Goal: Task Accomplishment & Management: Complete application form

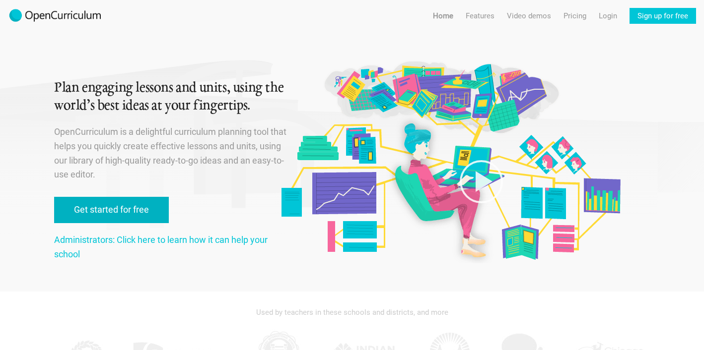
click at [155, 209] on link "Get started for free" at bounding box center [111, 210] width 115 height 26
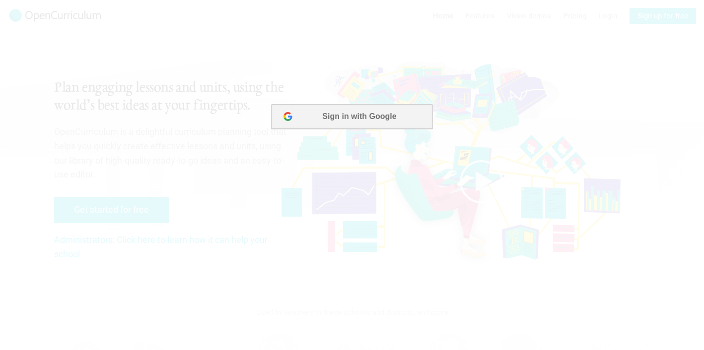
click at [354, 110] on button "Sign in with Google" at bounding box center [351, 116] width 161 height 25
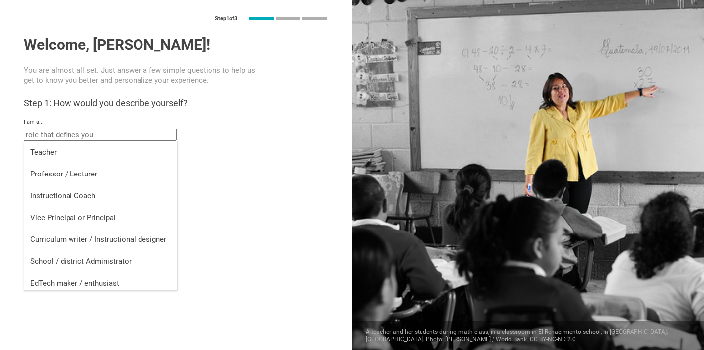
click at [114, 134] on input "text" at bounding box center [100, 135] width 153 height 12
click at [102, 150] on div "Teacher" at bounding box center [100, 152] width 141 height 10
type input "Teacher"
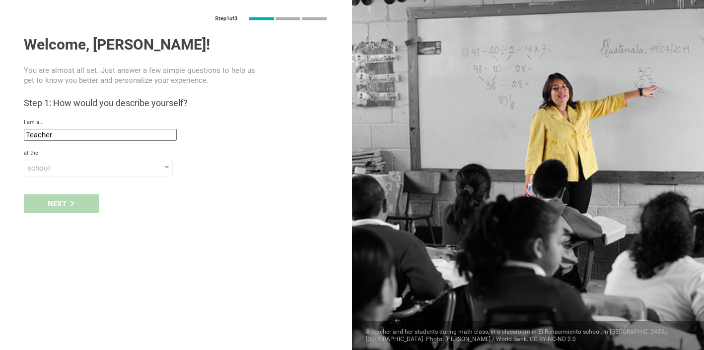
click at [84, 199] on div "Next" at bounding box center [176, 204] width 352 height 31
click at [73, 170] on div "school" at bounding box center [84, 168] width 114 height 10
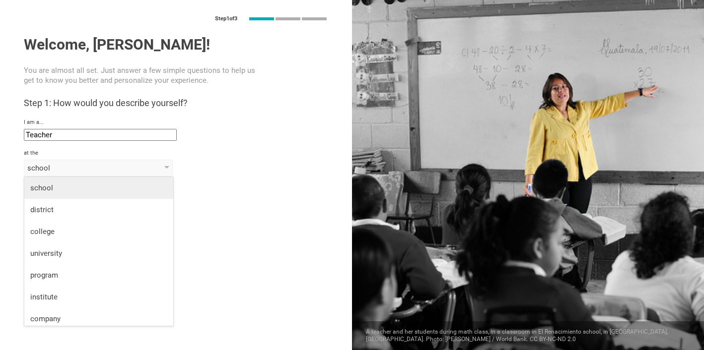
click at [72, 190] on div "school" at bounding box center [98, 188] width 137 height 10
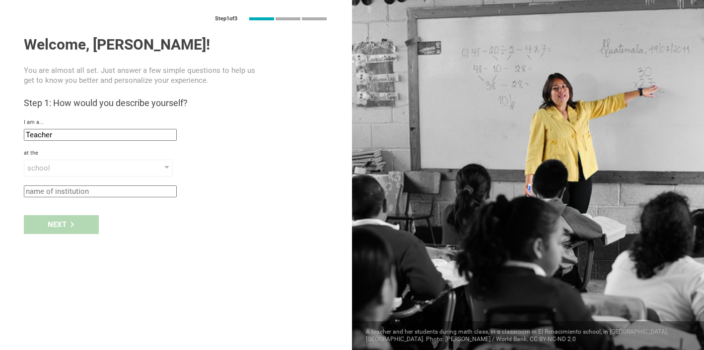
click at [70, 194] on input "text" at bounding box center [100, 192] width 153 height 12
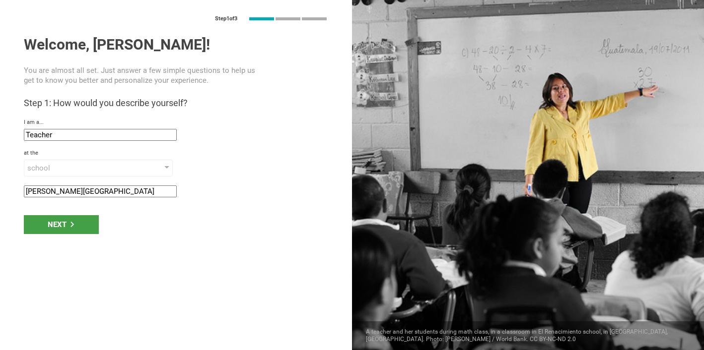
type input "[PERSON_NAME][GEOGRAPHIC_DATA]"
click at [49, 219] on div "Next" at bounding box center [61, 224] width 75 height 19
type input "Cupertino, [US_STATE]"
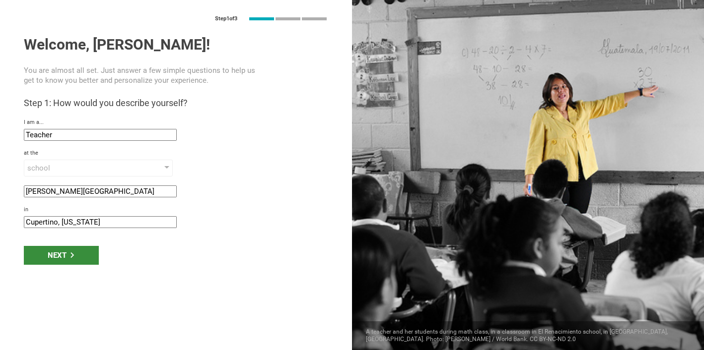
click at [84, 254] on div "Next" at bounding box center [61, 255] width 75 height 19
click at [86, 255] on div "Next" at bounding box center [61, 255] width 75 height 19
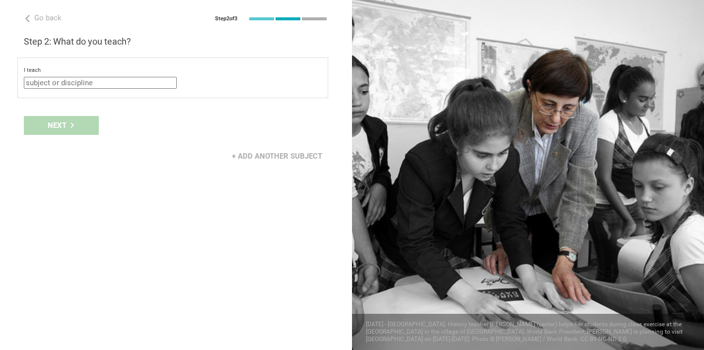
click at [69, 82] on input "text" at bounding box center [100, 83] width 153 height 12
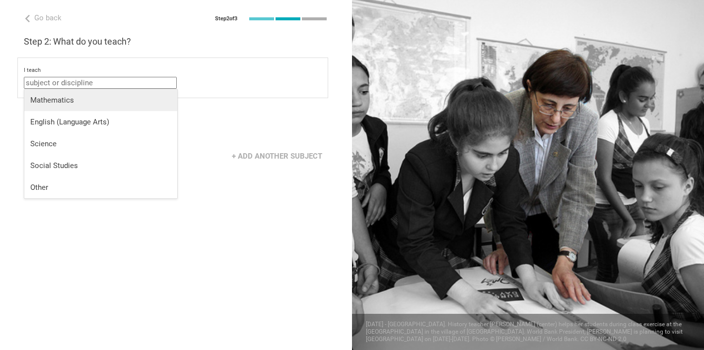
click at [66, 96] on div "Mathematics" at bounding box center [100, 100] width 141 height 10
type input "Mathematics"
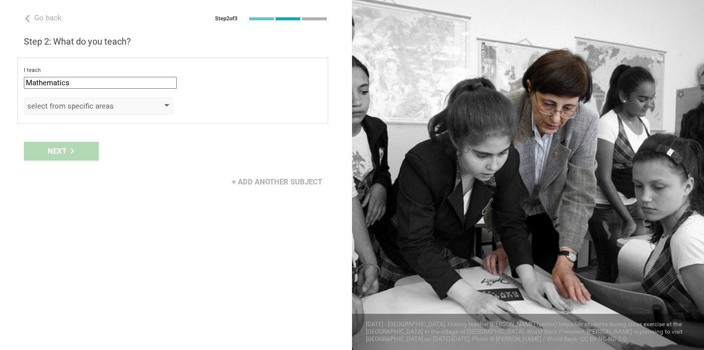
click at [61, 103] on div "select from specific areas" at bounding box center [84, 106] width 114 height 10
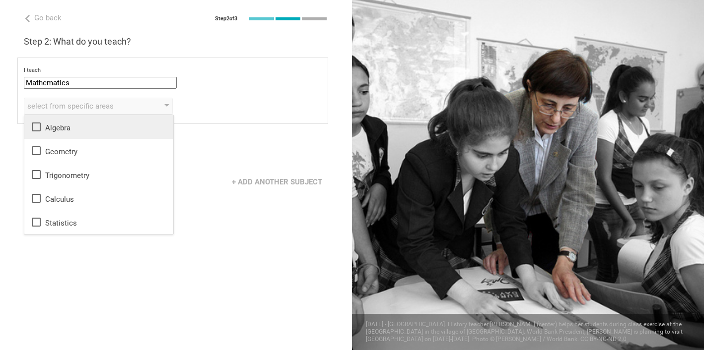
click at [39, 127] on icon at bounding box center [36, 127] width 12 height 12
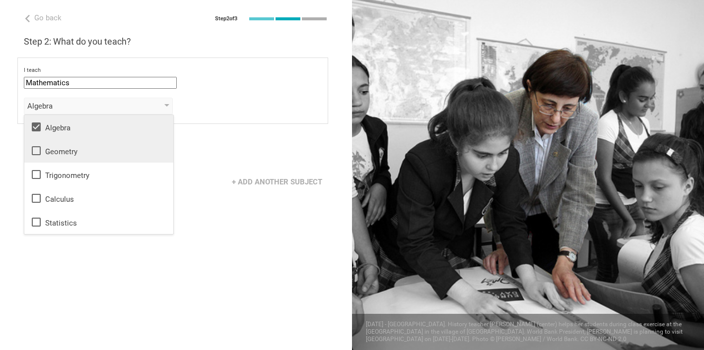
click at [66, 149] on div "Geometry" at bounding box center [98, 151] width 137 height 12
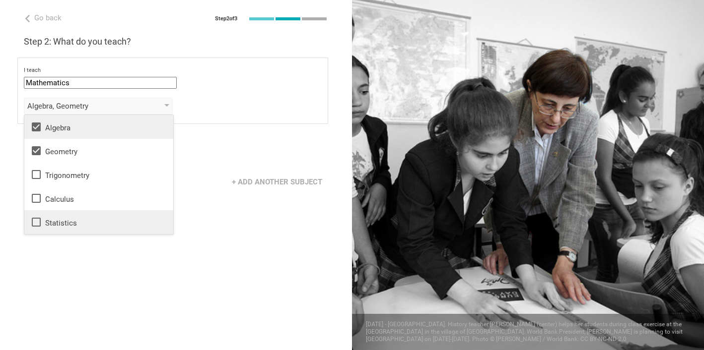
click at [66, 214] on li "Statistics" at bounding box center [98, 222] width 149 height 24
click at [259, 179] on div "+ Add another subject" at bounding box center [277, 182] width 102 height 19
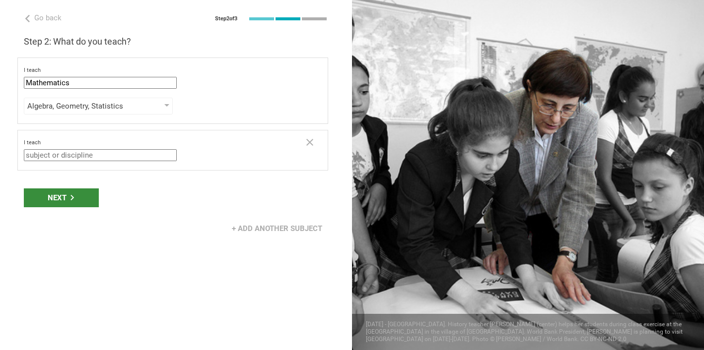
click at [94, 196] on div "Next" at bounding box center [61, 198] width 75 height 19
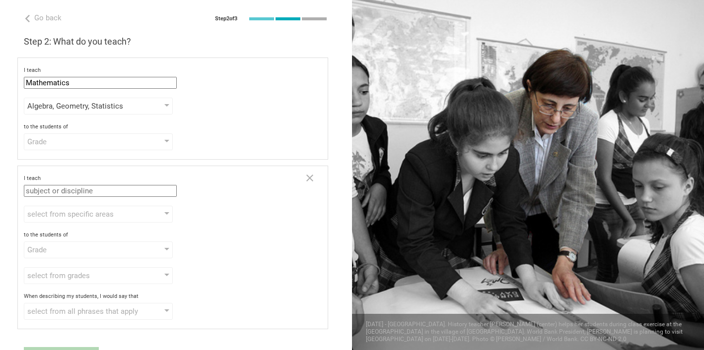
scroll to position [52, 0]
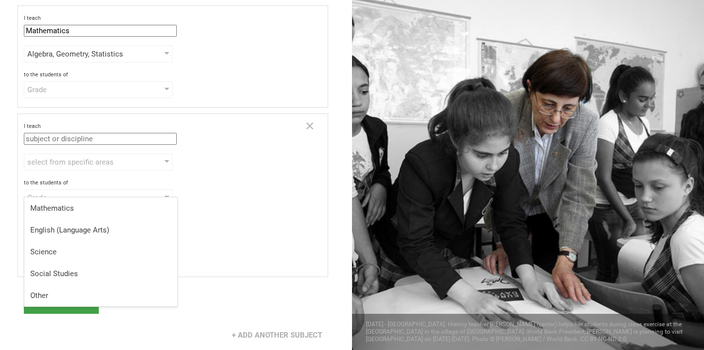
click at [86, 140] on input "text" at bounding box center [100, 139] width 153 height 12
click at [75, 91] on div "Grade" at bounding box center [84, 90] width 114 height 10
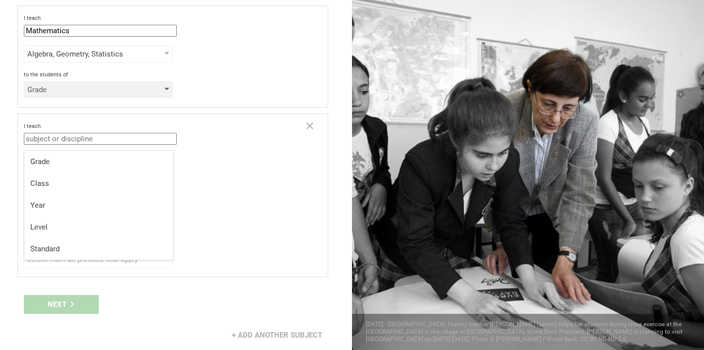
click at [75, 91] on div "Grade" at bounding box center [84, 90] width 114 height 10
click at [64, 184] on div "Class" at bounding box center [98, 184] width 137 height 10
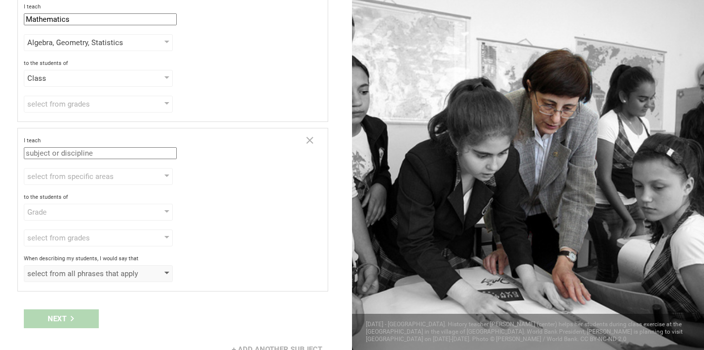
scroll to position [0, 0]
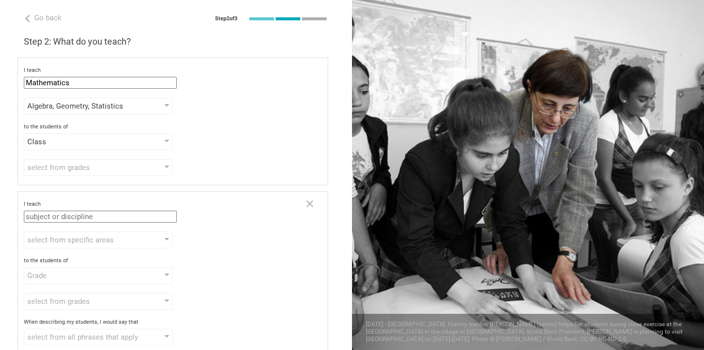
click at [79, 218] on input "text" at bounding box center [100, 217] width 153 height 12
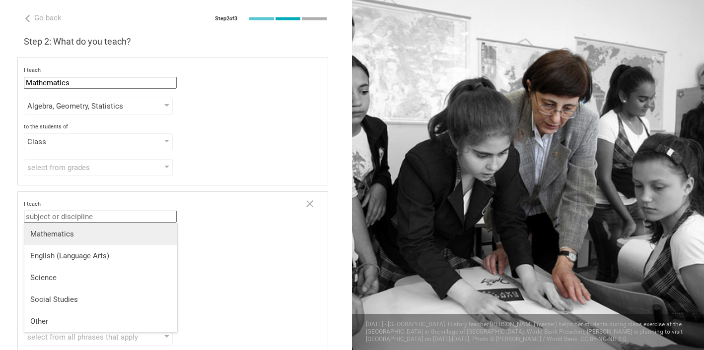
click at [72, 233] on div "Mathematics" at bounding box center [100, 234] width 141 height 10
type input "Mathematics"
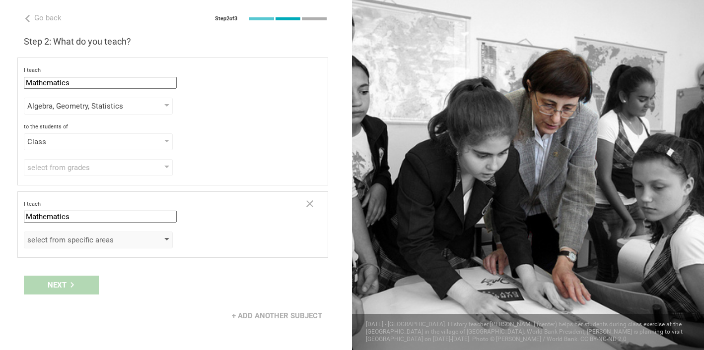
click at [67, 243] on div "select from specific areas" at bounding box center [84, 240] width 114 height 10
click at [232, 159] on div "select from grades 1 2 3 4 5 6 7 8 9 10 11 12 13" at bounding box center [173, 167] width 298 height 17
click at [70, 144] on div "Class" at bounding box center [84, 142] width 114 height 10
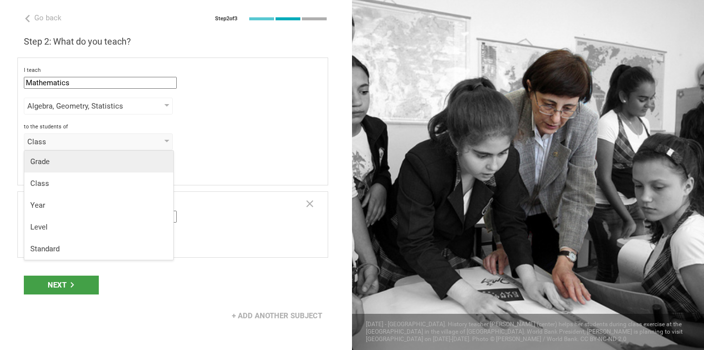
click at [66, 160] on div "Grade" at bounding box center [98, 162] width 137 height 10
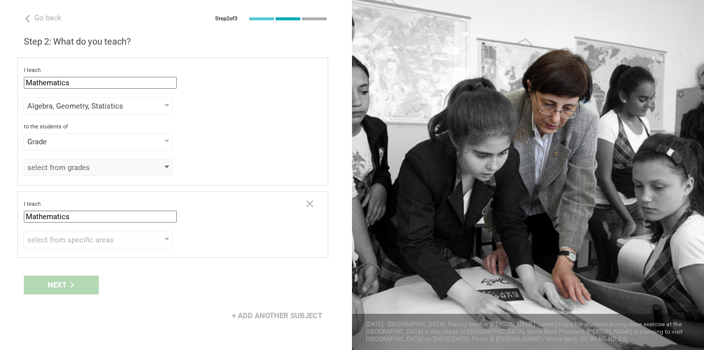
click at [66, 167] on div "select from grades" at bounding box center [84, 168] width 114 height 10
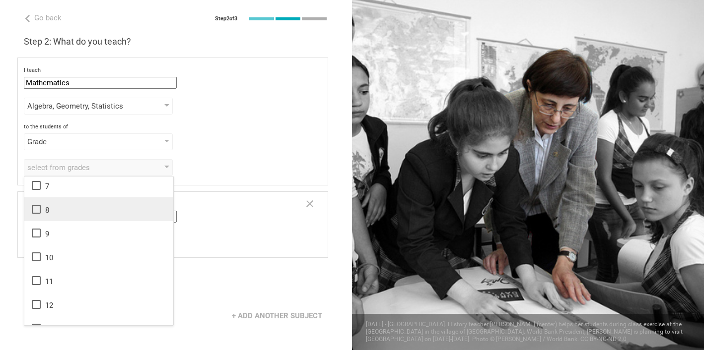
scroll to position [142, 0]
click at [45, 195] on li "7" at bounding box center [98, 189] width 149 height 24
click at [44, 214] on div "8" at bounding box center [98, 213] width 137 height 12
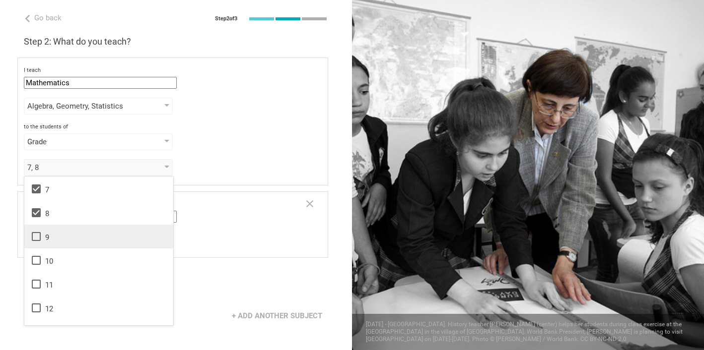
click at [44, 226] on li "9" at bounding box center [98, 237] width 149 height 24
click at [215, 162] on div "7, 8, 9 1 2 3 4 5 6 7 8 9 10 11 12 13" at bounding box center [173, 167] width 298 height 17
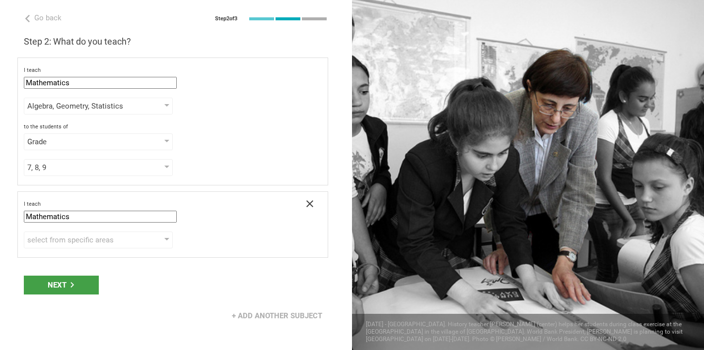
click at [312, 204] on icon at bounding box center [310, 204] width 12 height 12
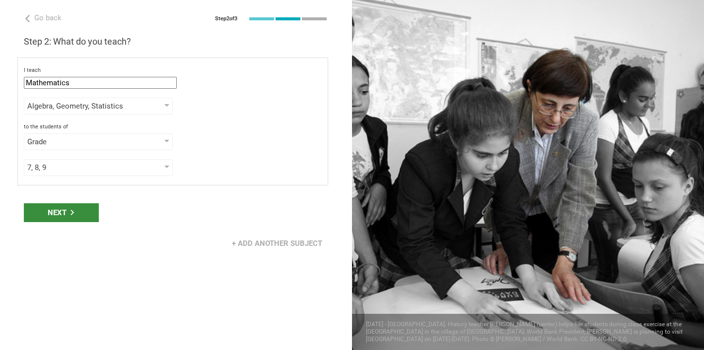
click at [78, 214] on div "Next" at bounding box center [61, 212] width 75 height 19
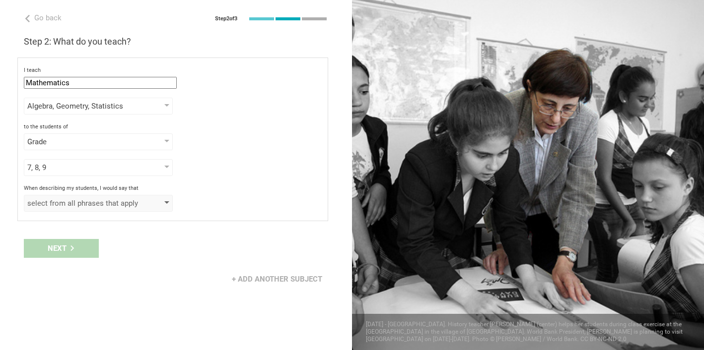
click at [69, 207] on div "select from all phrases that apply" at bounding box center [84, 203] width 114 height 10
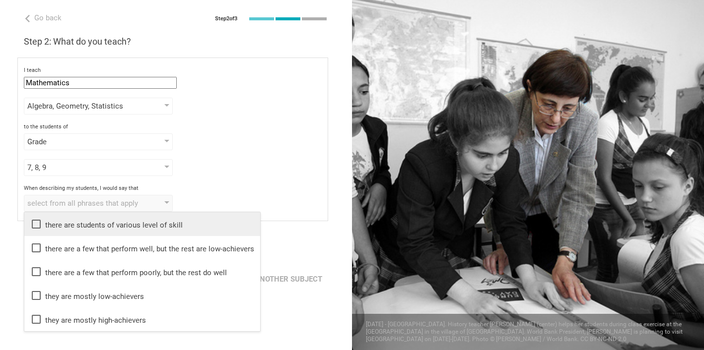
click at [80, 228] on div "there are students of various level of skill" at bounding box center [142, 224] width 224 height 12
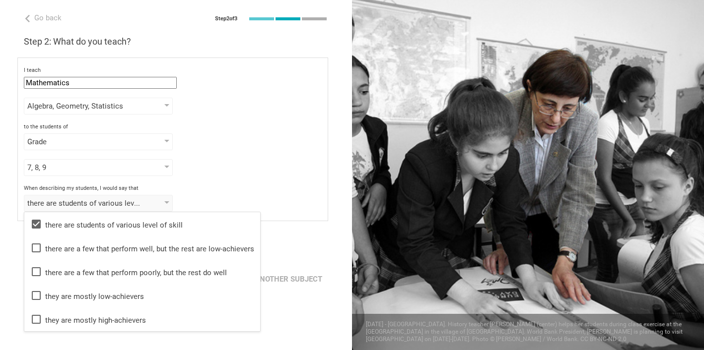
click at [292, 315] on div "Go back Step 2 of 3 Welcome, [PERSON_NAME]! You are almost all set. Just answer…" at bounding box center [176, 175] width 352 height 350
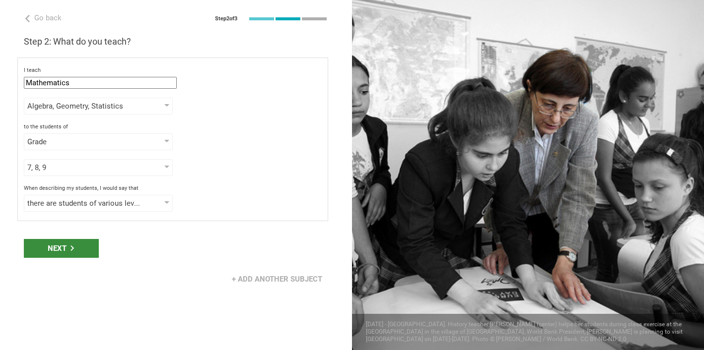
click at [59, 251] on div "Next" at bounding box center [61, 248] width 75 height 19
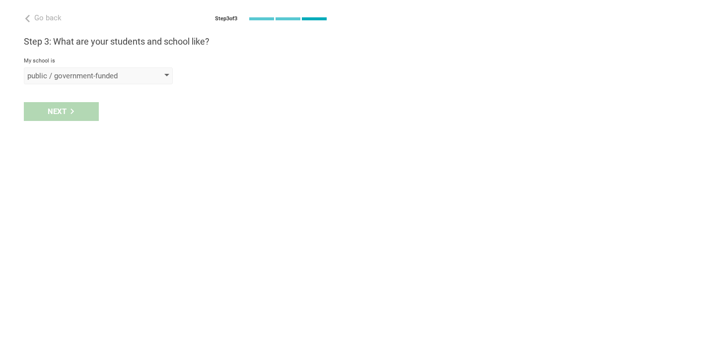
click at [87, 80] on div "public / government-funded" at bounding box center [84, 76] width 114 height 10
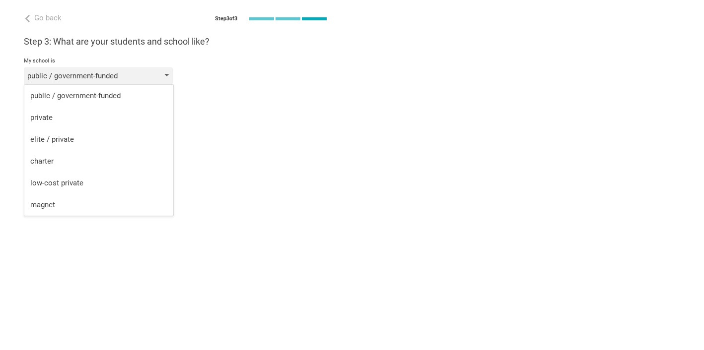
click at [87, 80] on div "public / government-funded" at bounding box center [84, 76] width 114 height 10
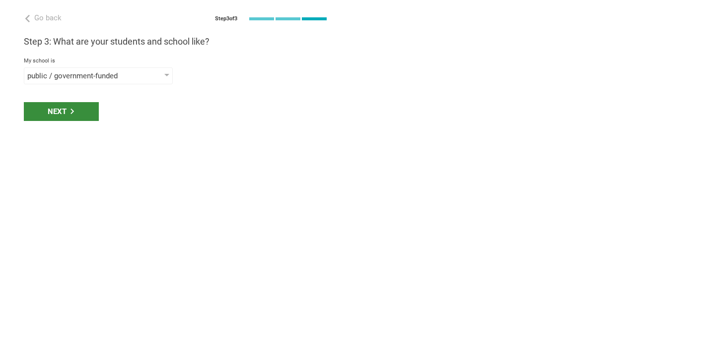
click at [78, 106] on div "Next" at bounding box center [61, 111] width 75 height 19
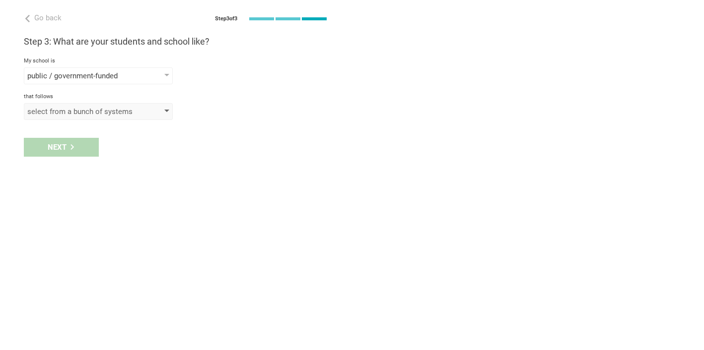
click at [81, 114] on div "select from a bunch of systems" at bounding box center [84, 112] width 114 height 10
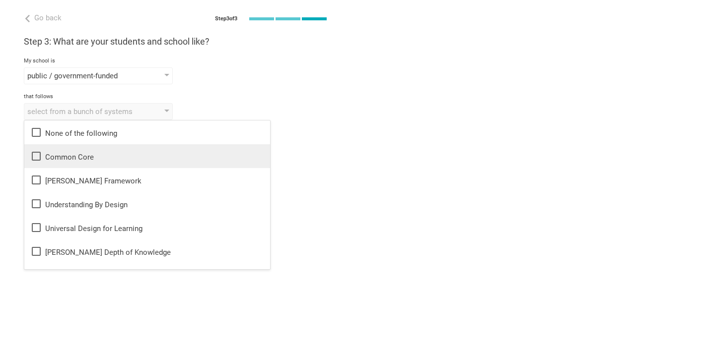
click at [69, 154] on div "Common Core" at bounding box center [147, 156] width 234 height 12
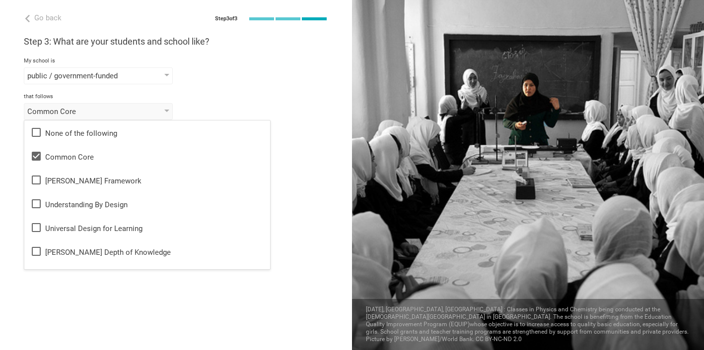
click at [293, 226] on div "Go back Step 3 of 3 Welcome, [PERSON_NAME]! You are almost all set. Just answer…" at bounding box center [176, 175] width 352 height 350
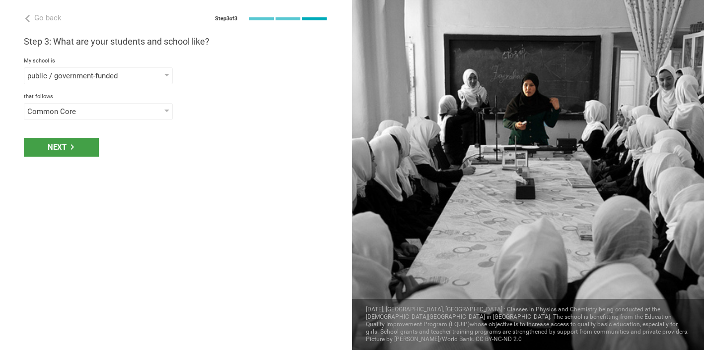
click at [72, 164] on div "Go back Step 3 of 3 Welcome, [PERSON_NAME]! You are almost all set. Just answer…" at bounding box center [176, 175] width 352 height 350
click at [65, 151] on div "Next" at bounding box center [61, 147] width 75 height 19
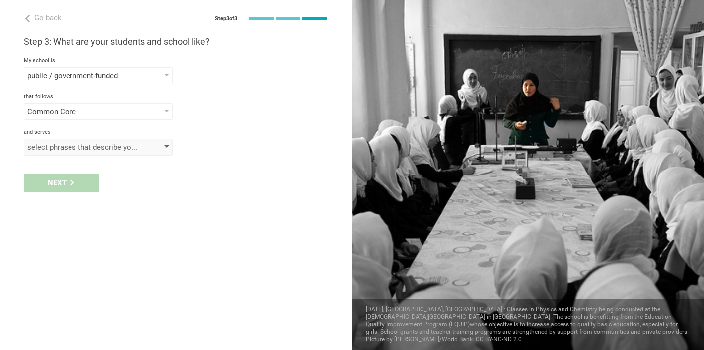
click at [61, 146] on div "select phrases that describe your student population" at bounding box center [84, 147] width 114 height 10
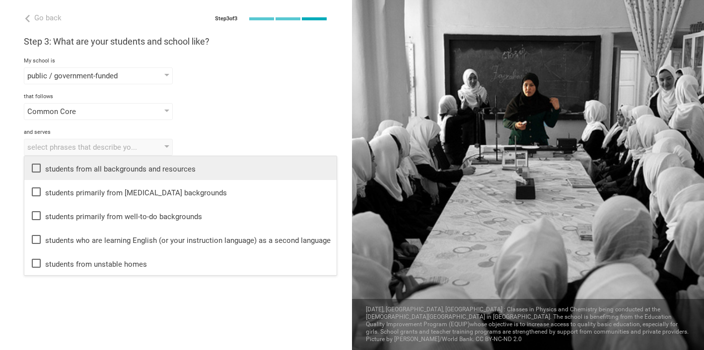
click at [62, 168] on div "students from all backgrounds and resources" at bounding box center [180, 168] width 300 height 12
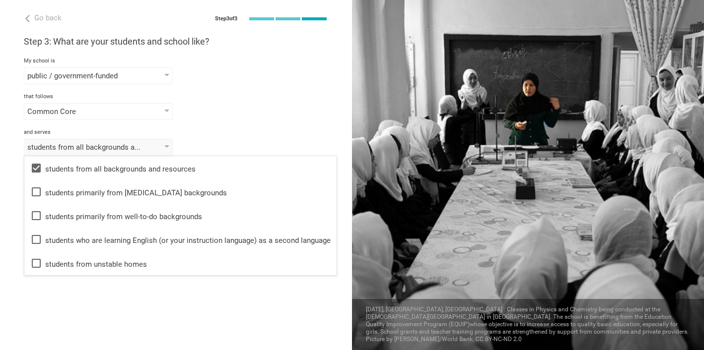
click at [62, 295] on div "Go back Step 3 of 3 Welcome, [PERSON_NAME]! You are almost all set. Just answer…" at bounding box center [176, 175] width 352 height 350
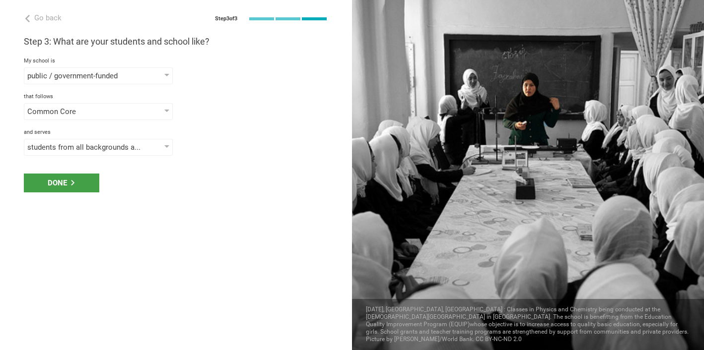
click at [54, 193] on div "Done" at bounding box center [176, 183] width 352 height 31
click at [54, 188] on div "Done" at bounding box center [61, 183] width 75 height 19
